Goal: Information Seeking & Learning: Check status

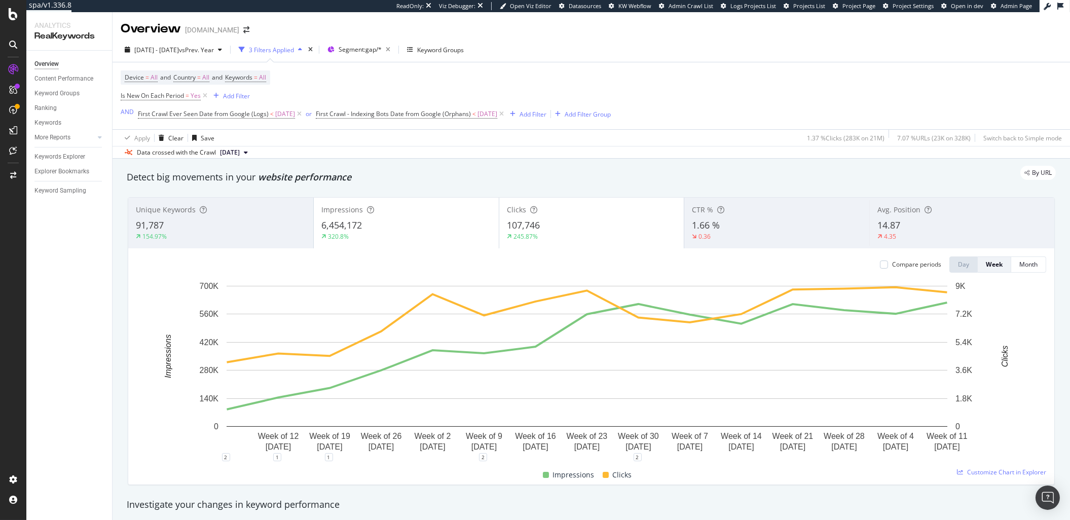
click at [706, 83] on div "Device = All and Country = All and Keywords = All Is New On Each Period = Yes A…" at bounding box center [591, 95] width 941 height 67
